Goal: Navigation & Orientation: Find specific page/section

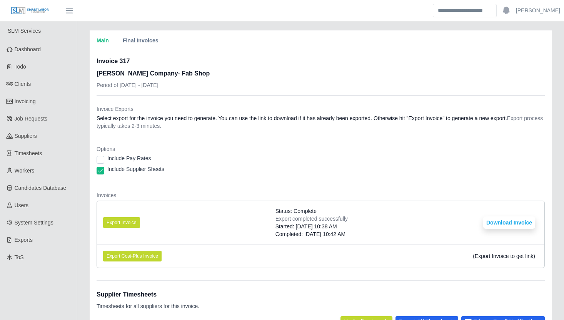
click at [83, 135] on div "Main Final Invoices Invoice 317 [PERSON_NAME] Company- Fab Shop Period of [DATE…" at bounding box center [320, 266] width 487 height 473
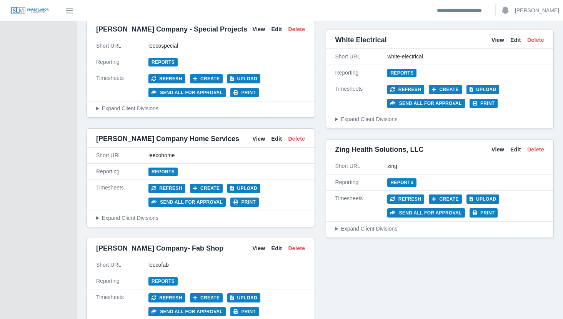
scroll to position [3422, 0]
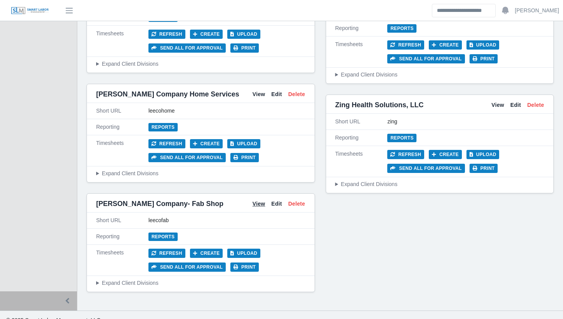
click at [259, 200] on link "View" at bounding box center [258, 204] width 13 height 8
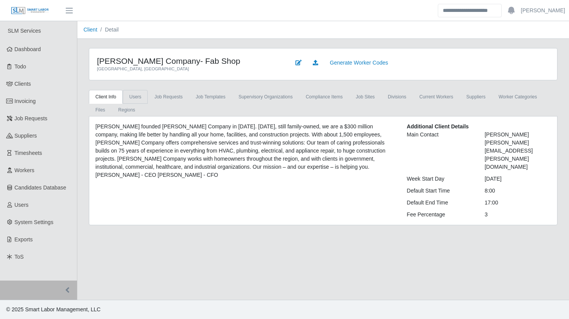
click at [135, 97] on link "Users" at bounding box center [135, 97] width 25 height 14
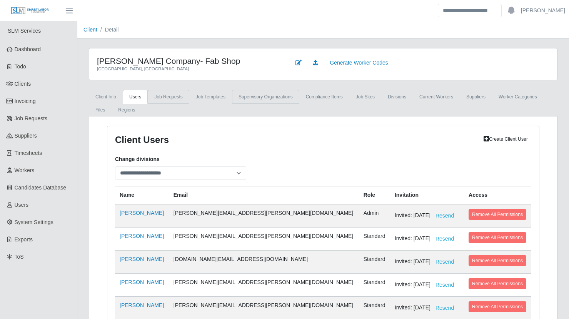
click at [169, 100] on link "Job Requests" at bounding box center [168, 97] width 41 height 14
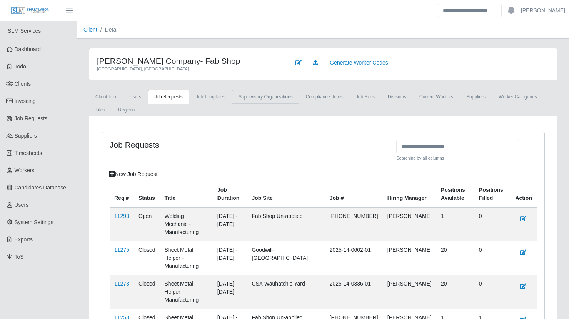
click at [247, 100] on link "supervisory organizations" at bounding box center [265, 97] width 67 height 14
click at [318, 100] on link "Compliance Items" at bounding box center [324, 97] width 50 height 14
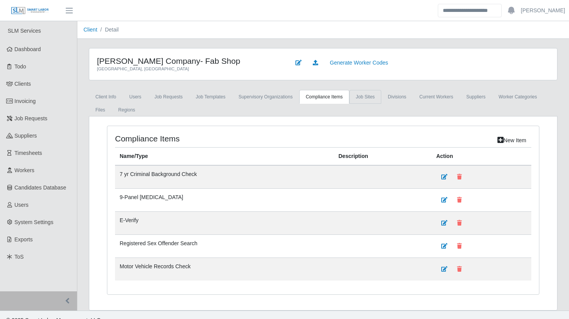
click at [359, 97] on link "job sites" at bounding box center [365, 97] width 32 height 14
click at [389, 98] on link "Divisions" at bounding box center [397, 97] width 32 height 14
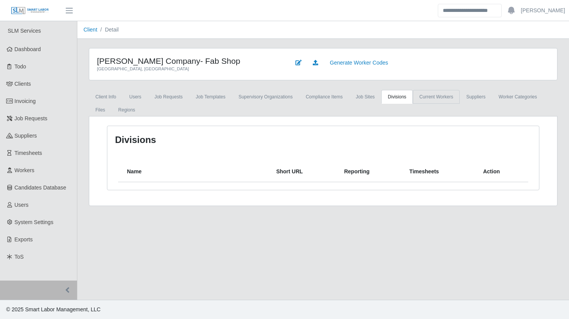
click at [422, 96] on link "Current Workers" at bounding box center [436, 97] width 47 height 14
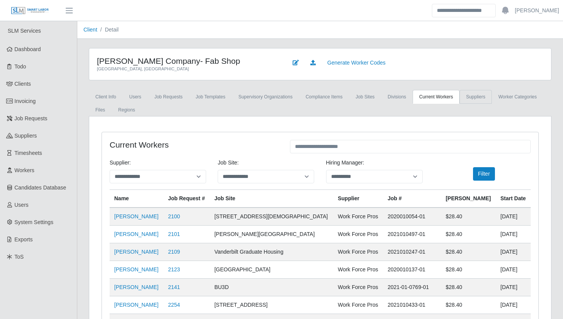
click at [460, 103] on link "Suppliers" at bounding box center [476, 97] width 32 height 14
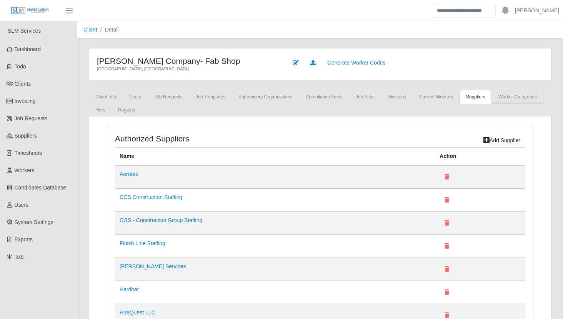
click at [497, 103] on link "Worker Categories" at bounding box center [518, 97] width 52 height 14
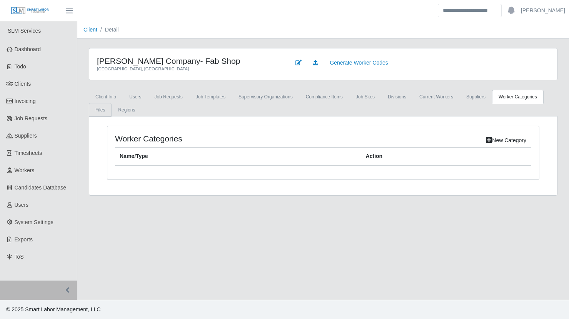
click at [112, 103] on link "Files" at bounding box center [100, 110] width 23 height 14
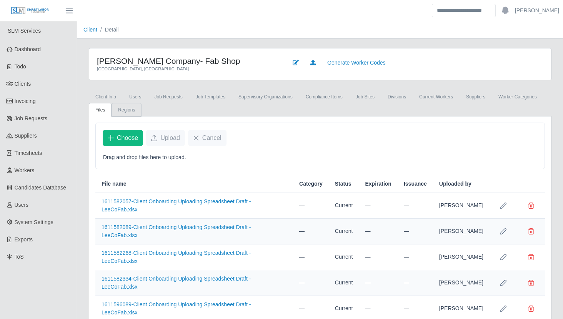
click at [123, 109] on link "Regions" at bounding box center [127, 110] width 30 height 14
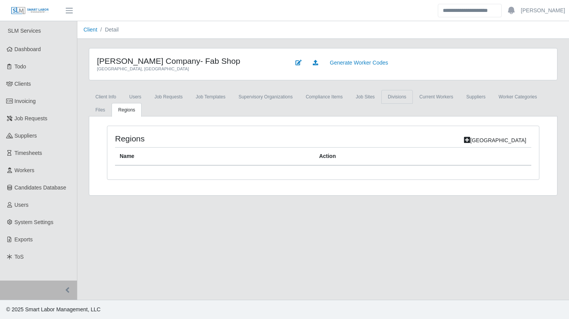
click at [391, 98] on link "Divisions" at bounding box center [397, 97] width 32 height 14
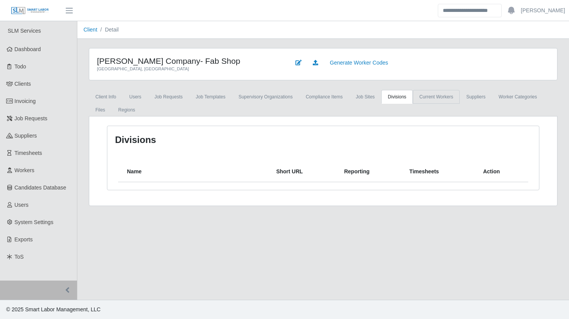
click at [420, 98] on link "Current Workers" at bounding box center [436, 97] width 47 height 14
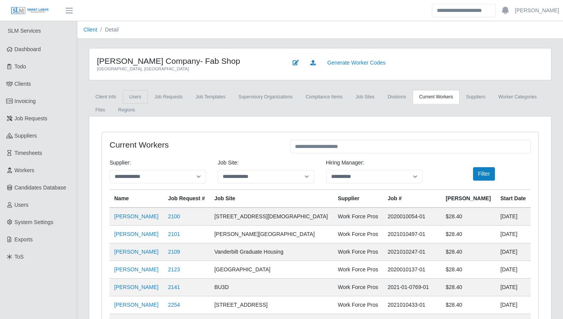
click at [134, 96] on link "Users" at bounding box center [135, 97] width 25 height 14
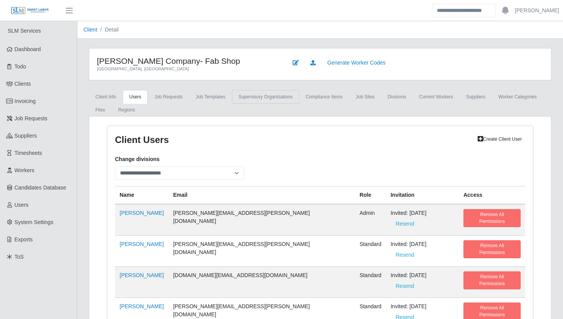
click at [265, 99] on link "supervisory organizations" at bounding box center [265, 97] width 67 height 14
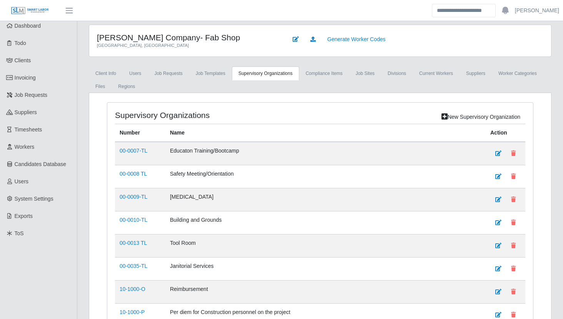
scroll to position [23, 0]
click at [265, 130] on th "Name" at bounding box center [325, 133] width 320 height 18
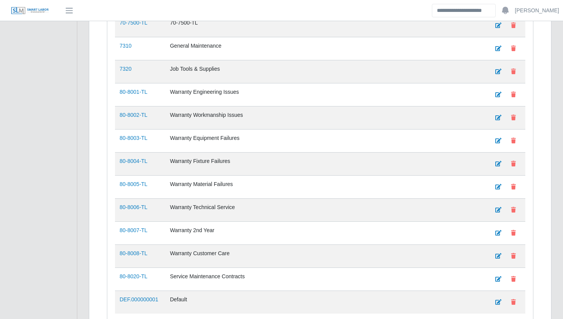
scroll to position [1276, 0]
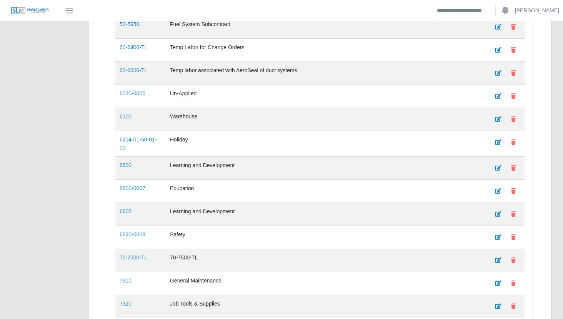
scroll to position [1041, 0]
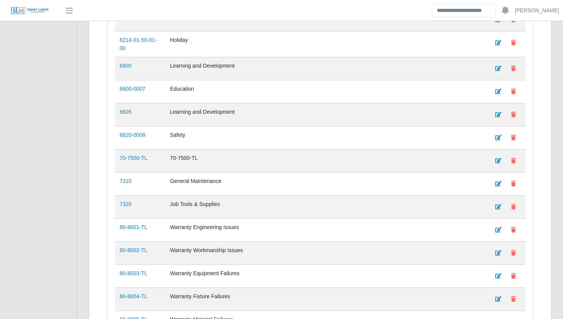
scroll to position [1138, 0]
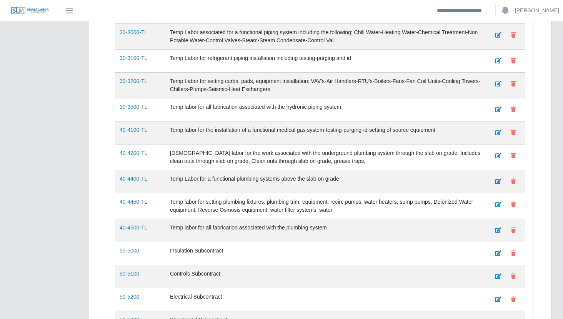
scroll to position [0, 0]
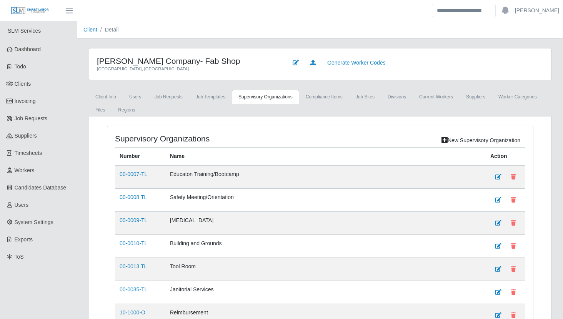
click at [214, 95] on link "Job Templates" at bounding box center [210, 97] width 43 height 14
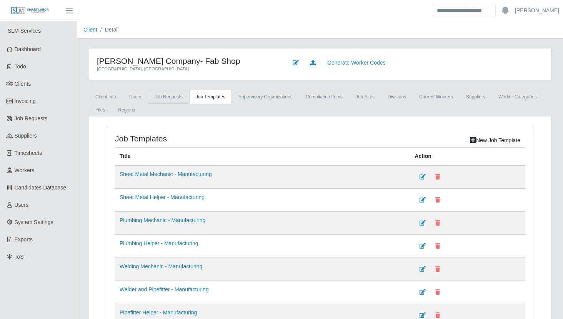
click at [171, 98] on link "Job Requests" at bounding box center [168, 97] width 41 height 14
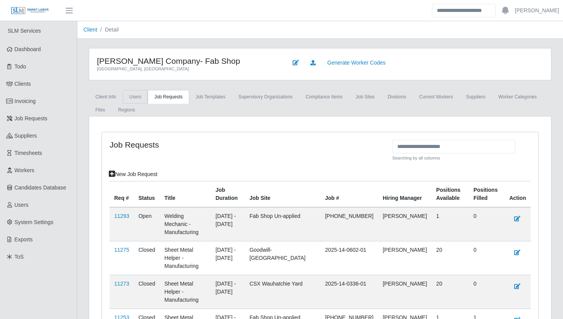
click at [134, 96] on link "Users" at bounding box center [135, 97] width 25 height 14
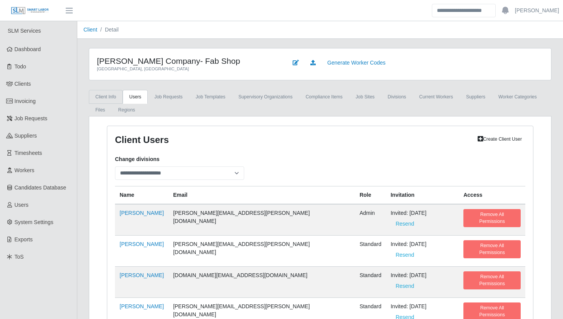
click at [106, 95] on link "Client Info" at bounding box center [106, 97] width 34 height 14
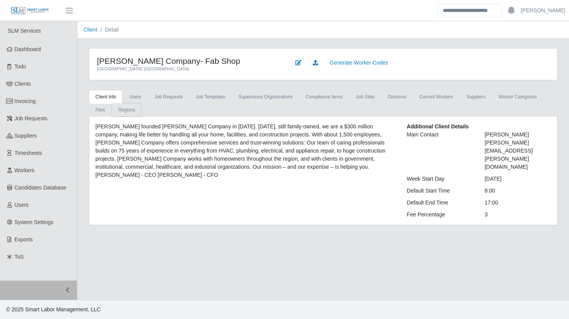
click at [112, 107] on link "Regions" at bounding box center [127, 110] width 30 height 14
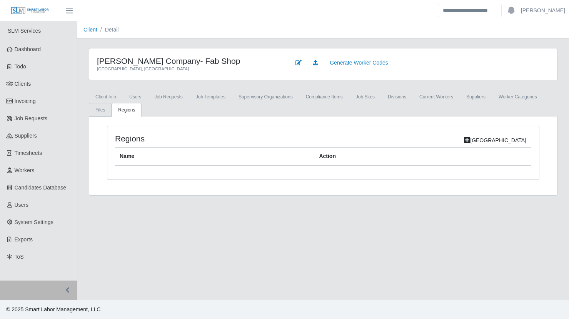
click at [112, 103] on link "Files" at bounding box center [100, 110] width 23 height 14
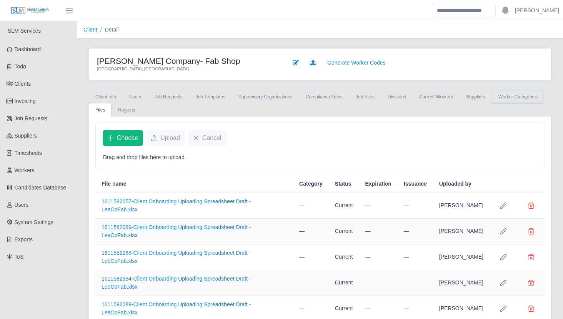
click at [509, 97] on link "Worker Categories" at bounding box center [518, 97] width 52 height 14
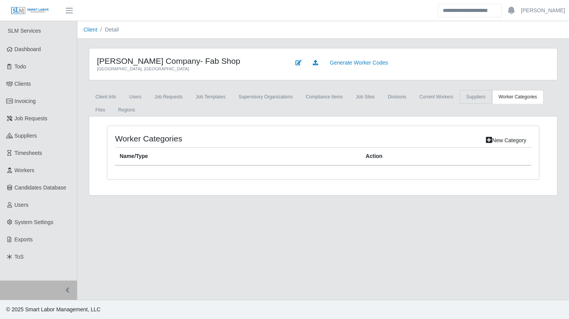
click at [473, 96] on link "Suppliers" at bounding box center [476, 97] width 32 height 14
